Goal: Task Accomplishment & Management: Manage account settings

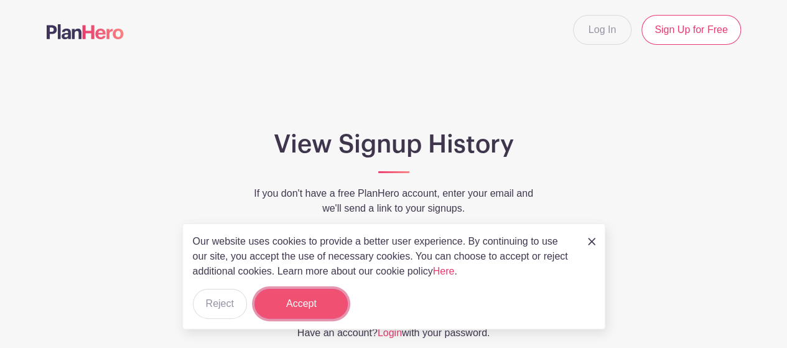
click at [291, 305] on button "Accept" at bounding box center [300, 304] width 93 height 30
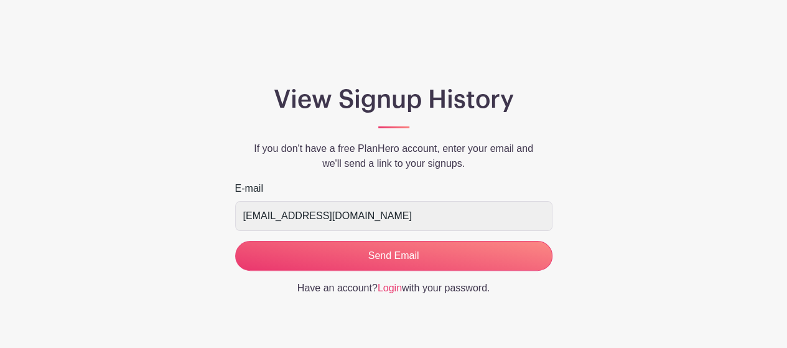
scroll to position [78, 0]
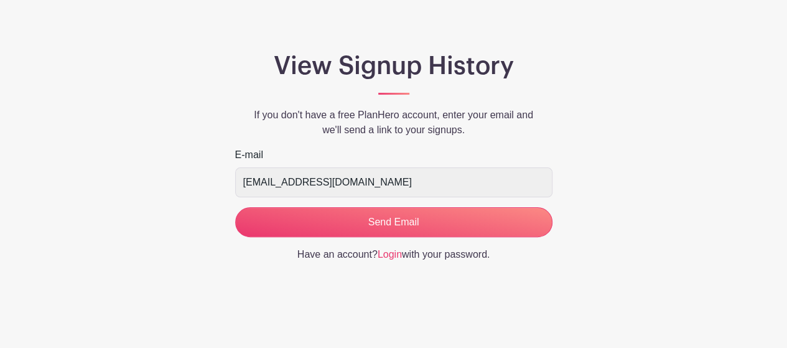
click at [391, 252] on link "Login" at bounding box center [389, 254] width 24 height 11
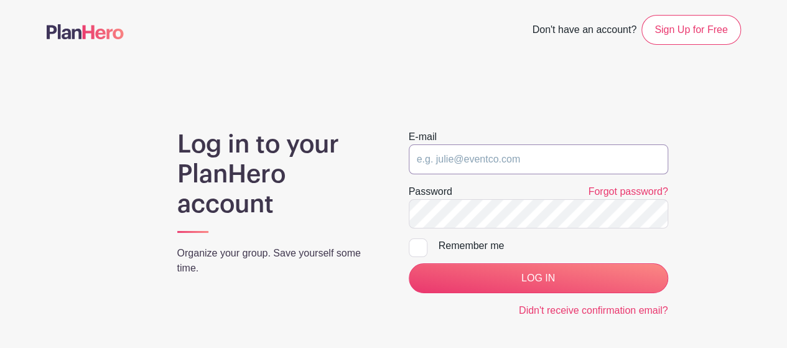
click at [533, 162] on input "email" at bounding box center [538, 159] width 259 height 30
type input "corneliousb@aurora.il.us"
click at [409, 263] on input "LOG IN" at bounding box center [538, 278] width 259 height 30
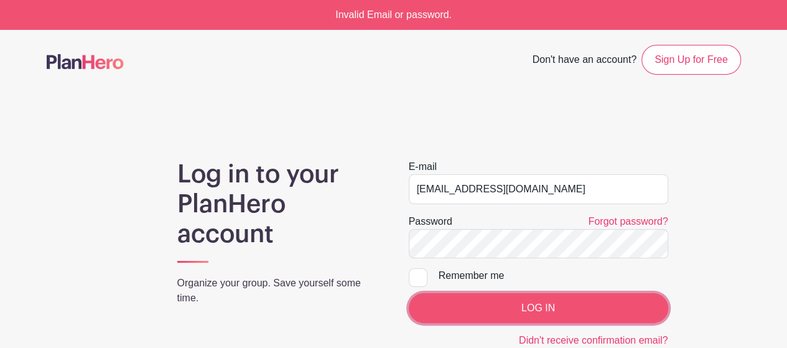
click at [450, 305] on input "LOG IN" at bounding box center [538, 308] width 259 height 30
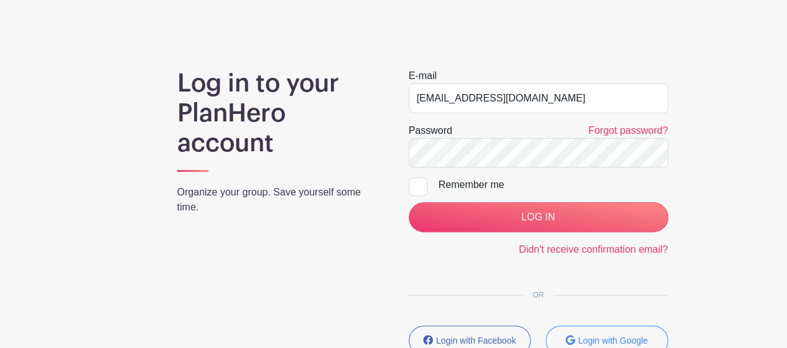
scroll to position [88, 0]
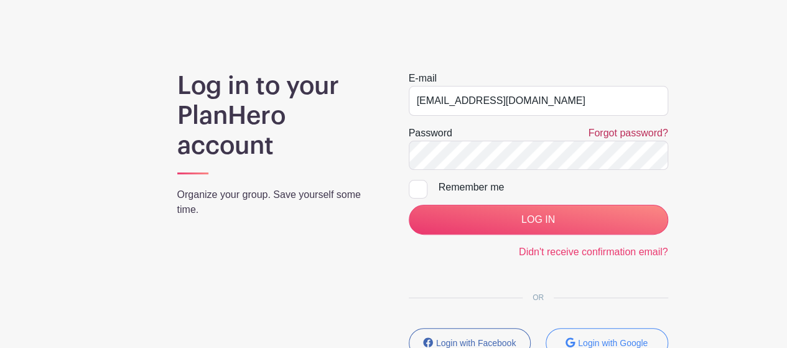
click at [616, 132] on link "Forgot password?" at bounding box center [628, 132] width 80 height 11
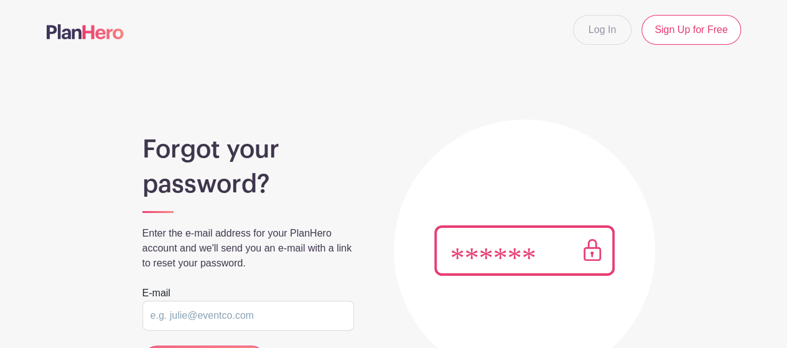
click at [272, 324] on input "email" at bounding box center [247, 315] width 211 height 30
type input "corneliousb@aurora.il.us"
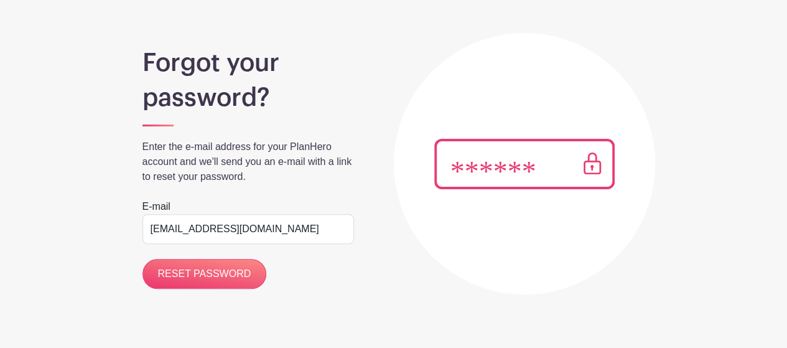
scroll to position [85, 0]
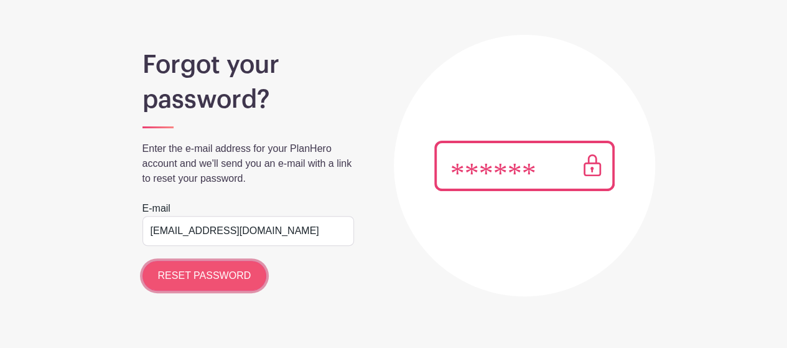
click at [172, 261] on input "RESET PASSWORD" at bounding box center [204, 276] width 124 height 30
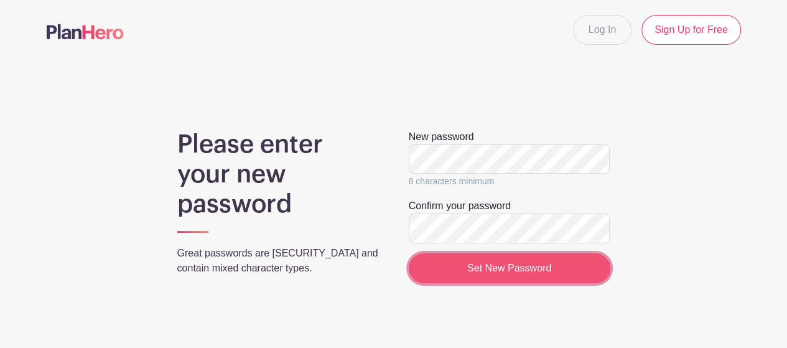
click at [437, 278] on input "Set New Password" at bounding box center [509, 268] width 201 height 30
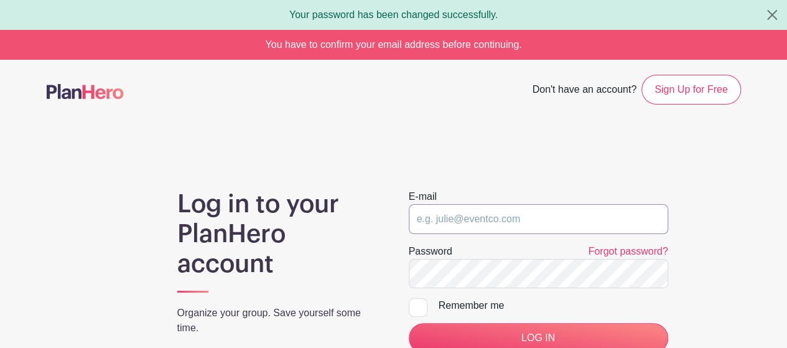
click at [463, 207] on input "email" at bounding box center [538, 219] width 259 height 30
type input "corneliousb@aurora.il.us"
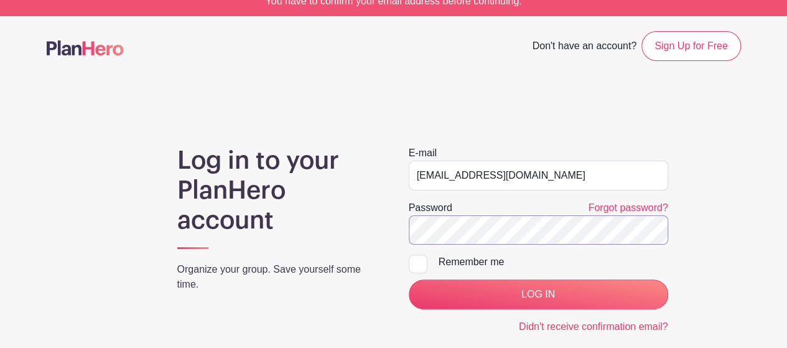
scroll to position [98, 0]
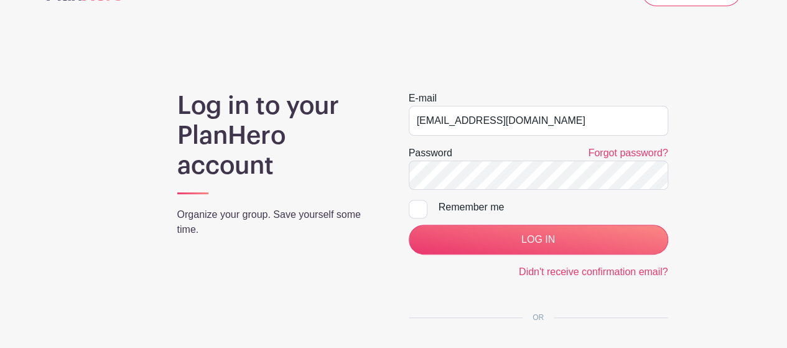
click at [412, 203] on input "Remember me" at bounding box center [413, 204] width 8 height 8
checkbox input "true"
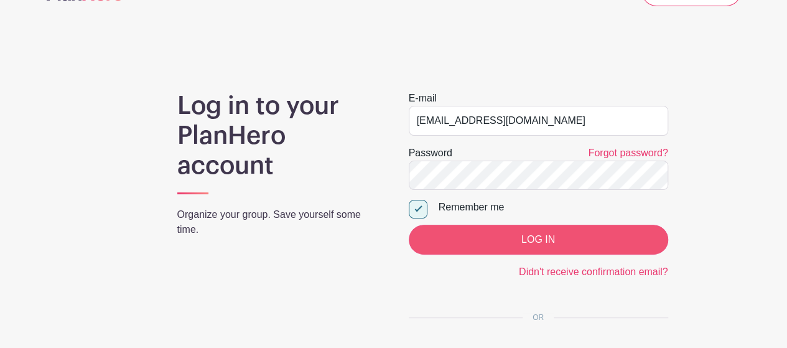
click at [529, 239] on input "LOG IN" at bounding box center [538, 239] width 259 height 30
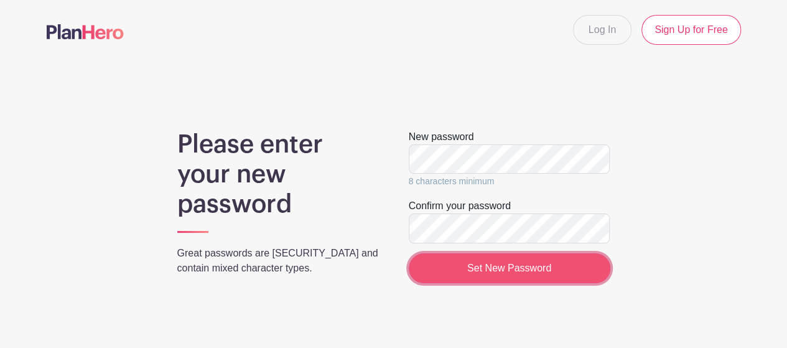
click at [535, 264] on input "Set New Password" at bounding box center [509, 268] width 201 height 30
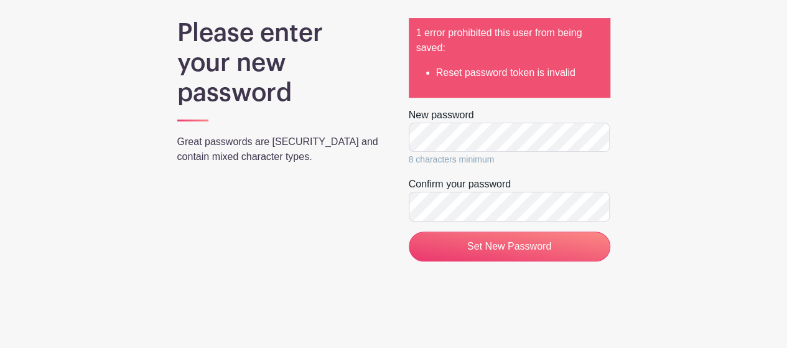
scroll to position [110, 0]
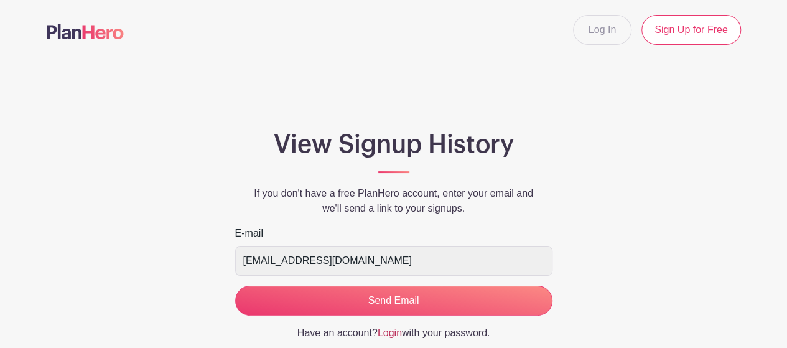
click at [387, 331] on link "Login" at bounding box center [389, 332] width 24 height 11
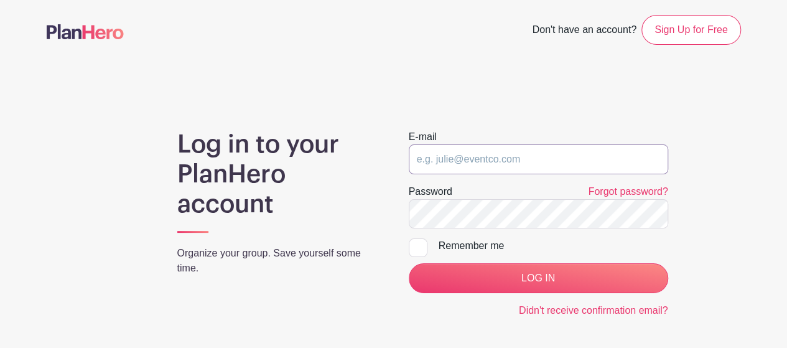
click at [516, 162] on input "email" at bounding box center [538, 159] width 259 height 30
type input "corneliousb@aurora.il.us"
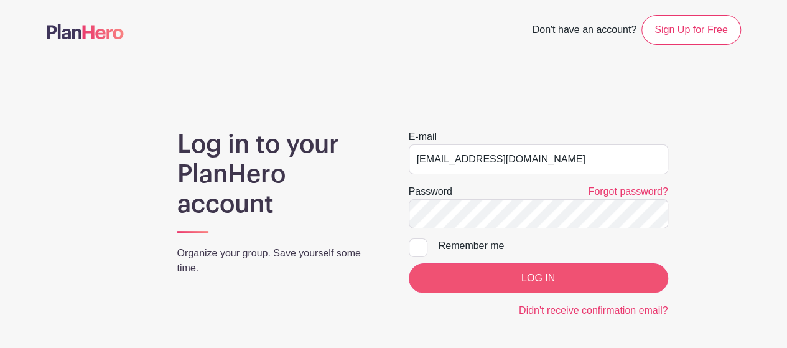
click at [530, 276] on input "LOG IN" at bounding box center [538, 278] width 259 height 30
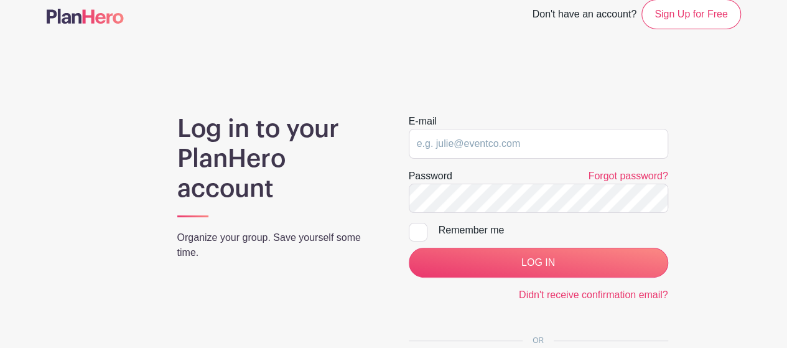
scroll to position [107, 0]
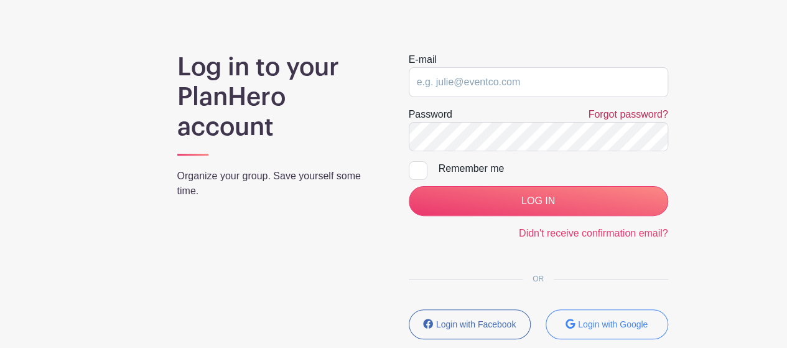
click at [608, 113] on link "Forgot password?" at bounding box center [628, 114] width 80 height 11
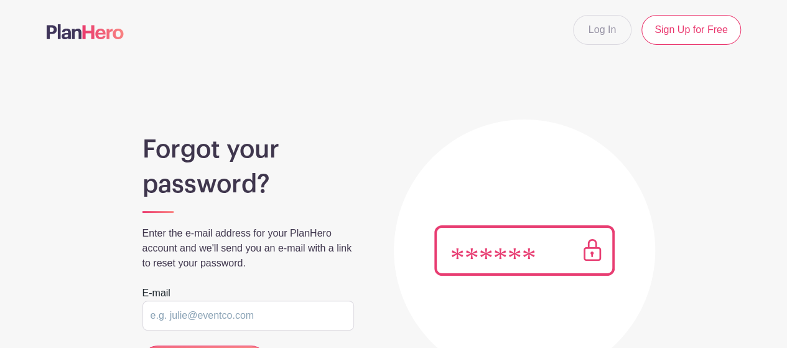
click at [190, 327] on input "email" at bounding box center [247, 315] width 211 height 30
type input "corneliousb@aurora.il.us"
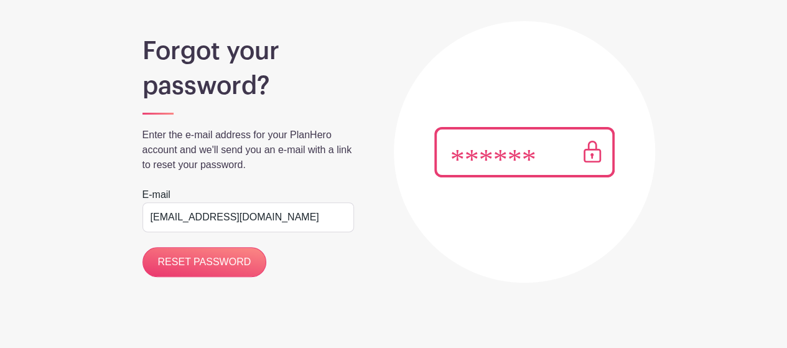
scroll to position [110, 0]
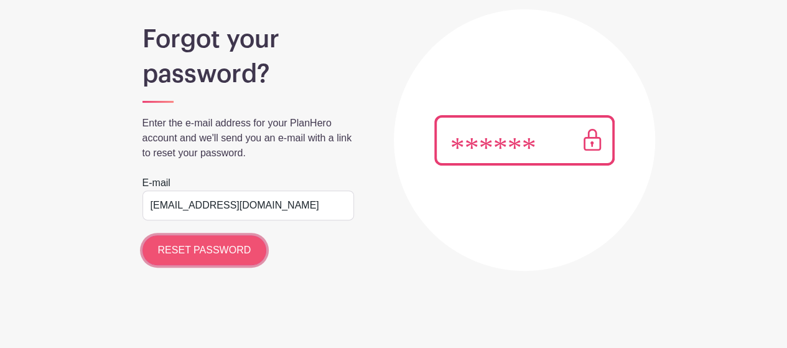
click at [188, 248] on input "RESET PASSWORD" at bounding box center [204, 250] width 124 height 30
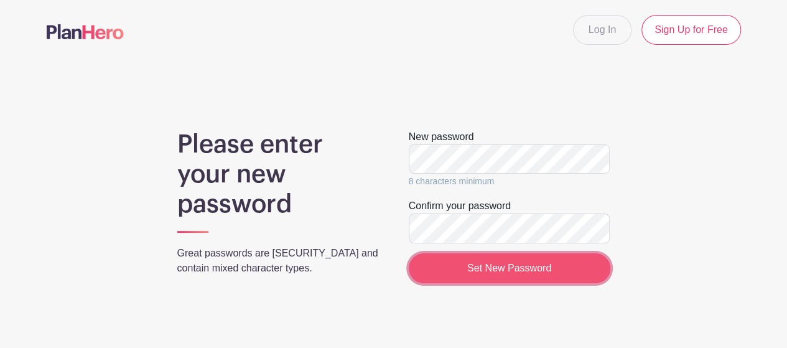
click at [470, 266] on input "Set New Password" at bounding box center [509, 268] width 201 height 30
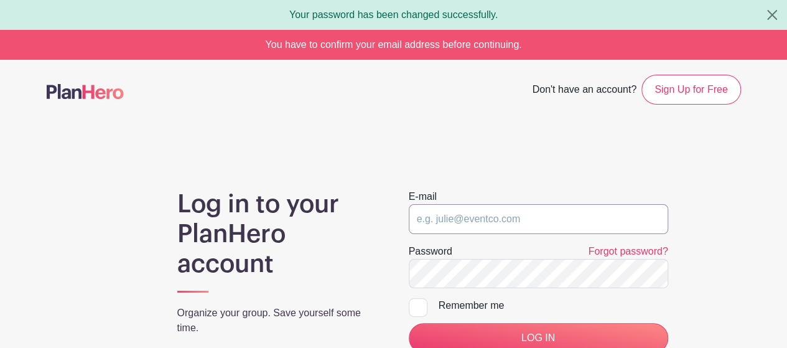
click at [485, 229] on input "email" at bounding box center [538, 219] width 259 height 30
type input "corneliousb@aurora.il.us"
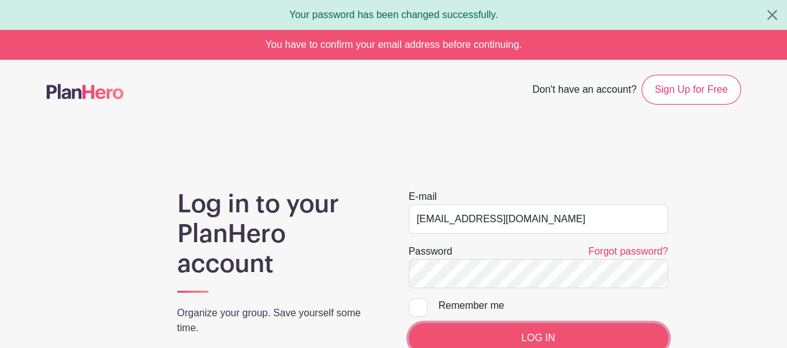
click at [469, 329] on input "LOG IN" at bounding box center [538, 338] width 259 height 30
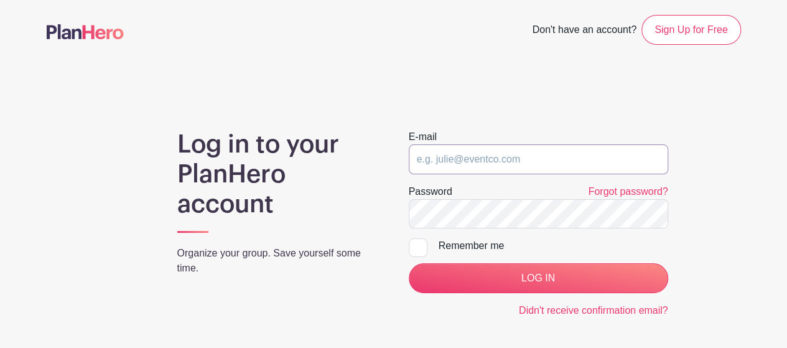
click at [466, 161] on input "email" at bounding box center [538, 159] width 259 height 30
type input "[EMAIL_ADDRESS][DOMAIN_NAME]"
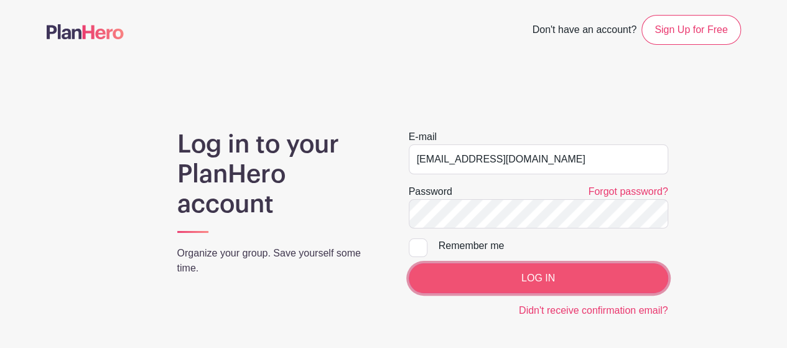
click at [458, 279] on input "LOG IN" at bounding box center [538, 278] width 259 height 30
